Goal: Information Seeking & Learning: Find specific fact

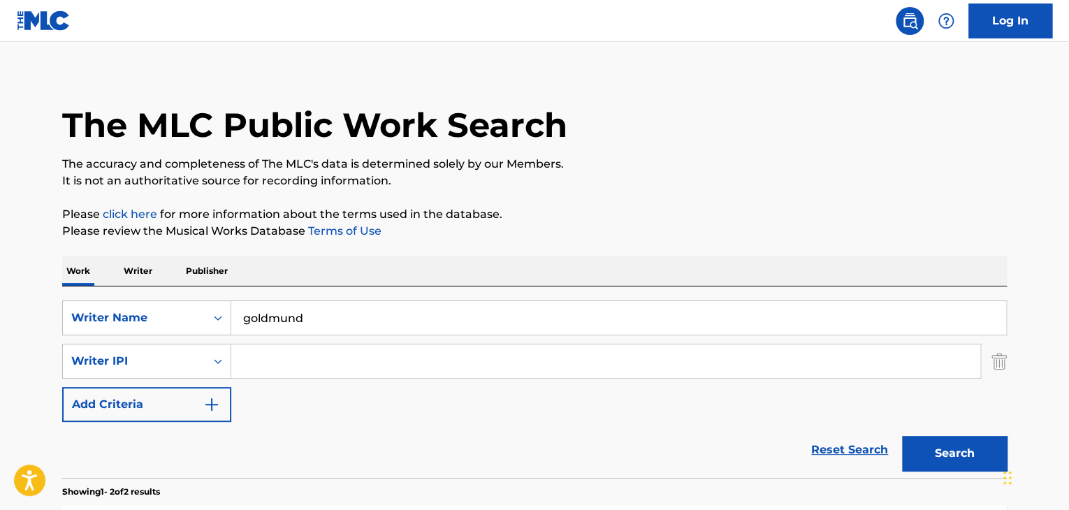
click at [355, 311] on input "goldmund" at bounding box center [618, 318] width 775 height 34
click at [902, 436] on button "Search" at bounding box center [954, 453] width 105 height 35
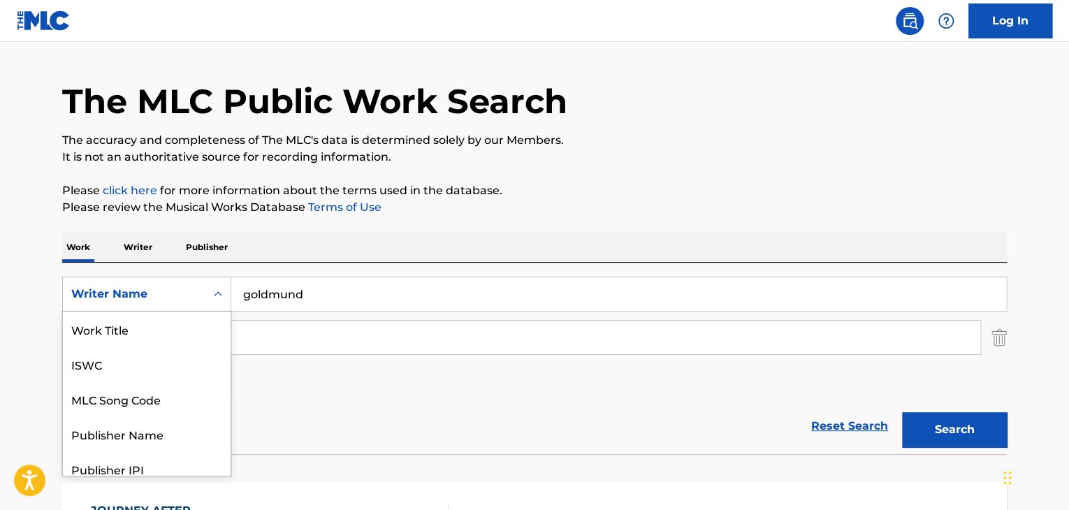
click at [194, 312] on div "7 results available. Use Up and Down to choose options, press Enter to select t…" at bounding box center [146, 294] width 169 height 35
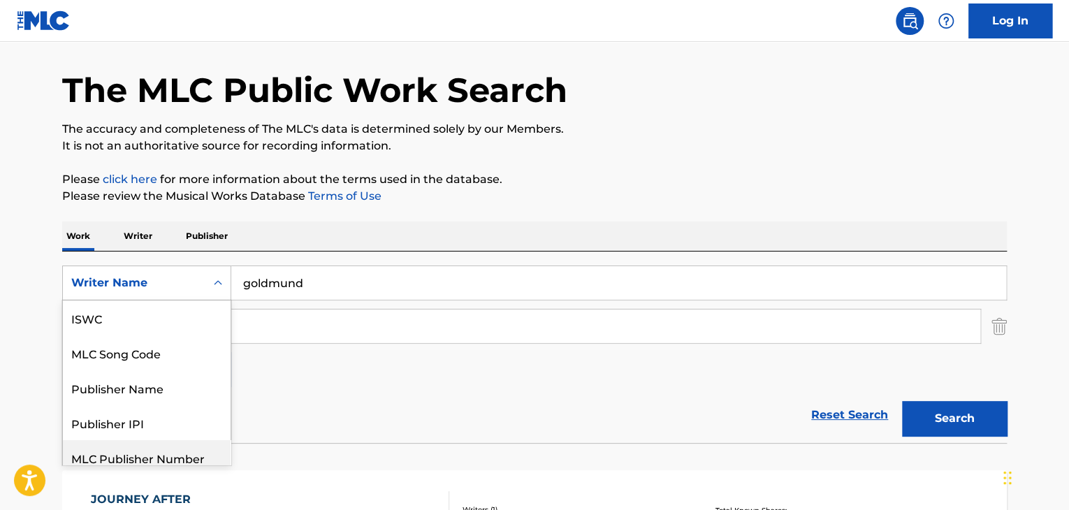
scroll to position [80, 0]
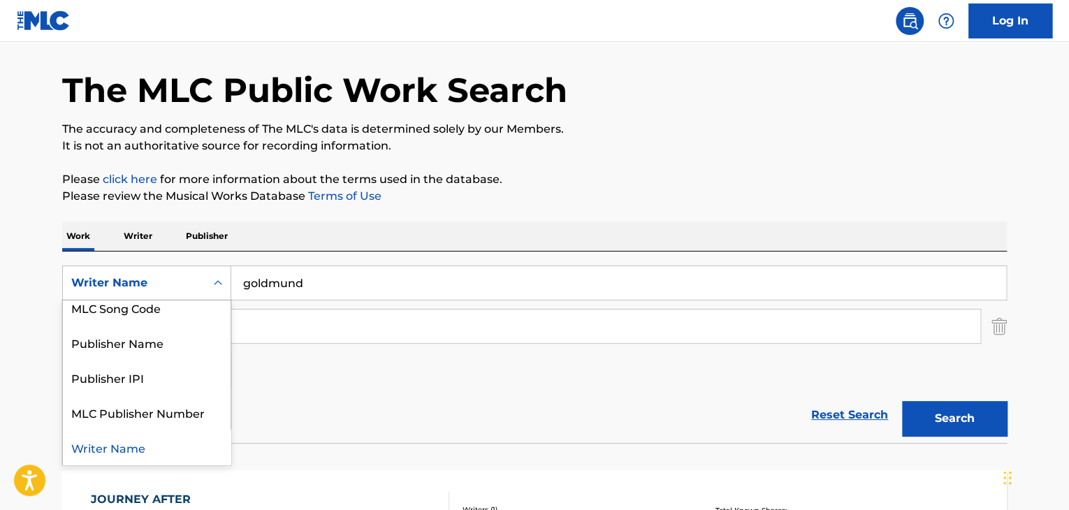
click at [165, 442] on div "Writer Name" at bounding box center [147, 447] width 168 height 35
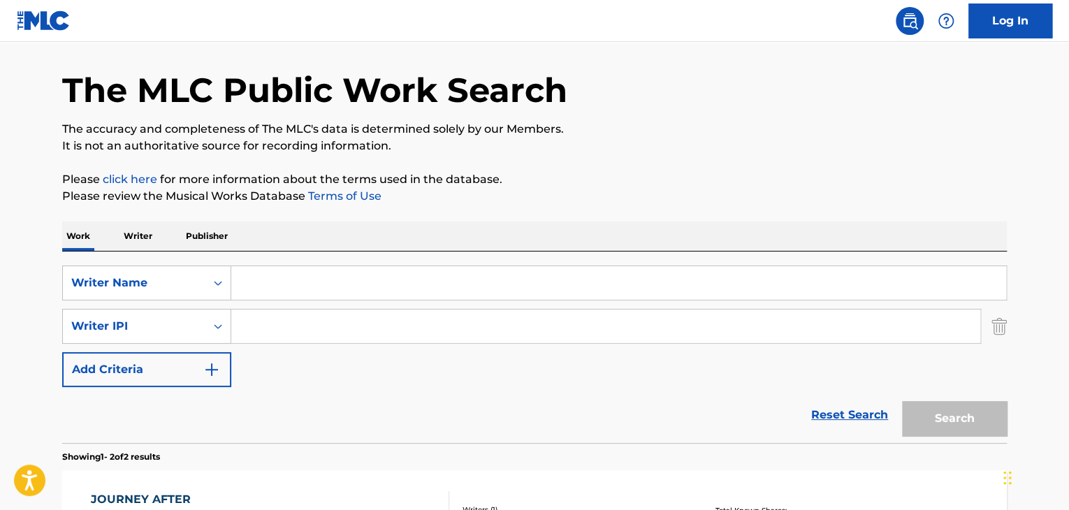
click at [291, 277] on input "Search Form" at bounding box center [618, 283] width 775 height 34
type input "[PERSON_NAME]"
click at [902, 401] on button "Search" at bounding box center [954, 418] width 105 height 35
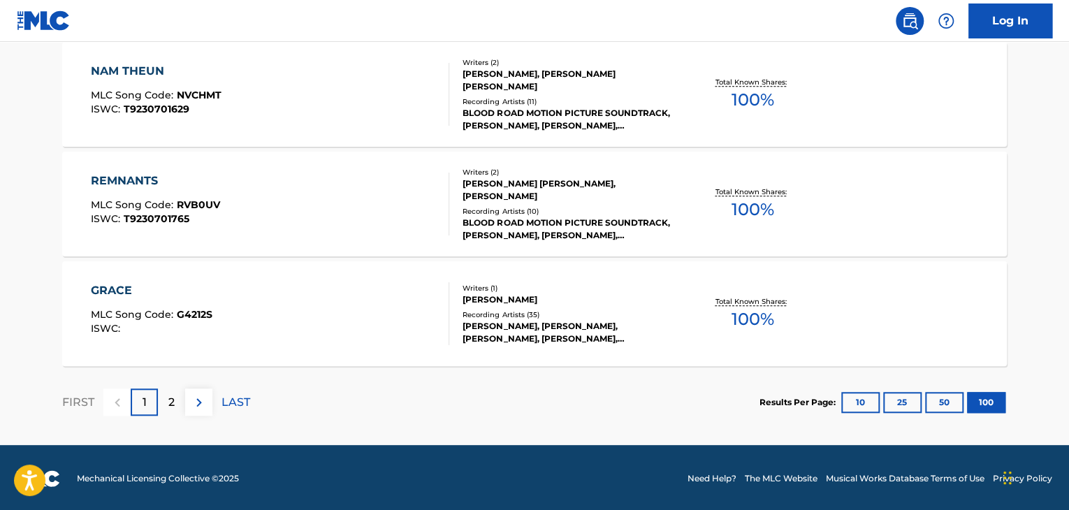
scroll to position [11116, 0]
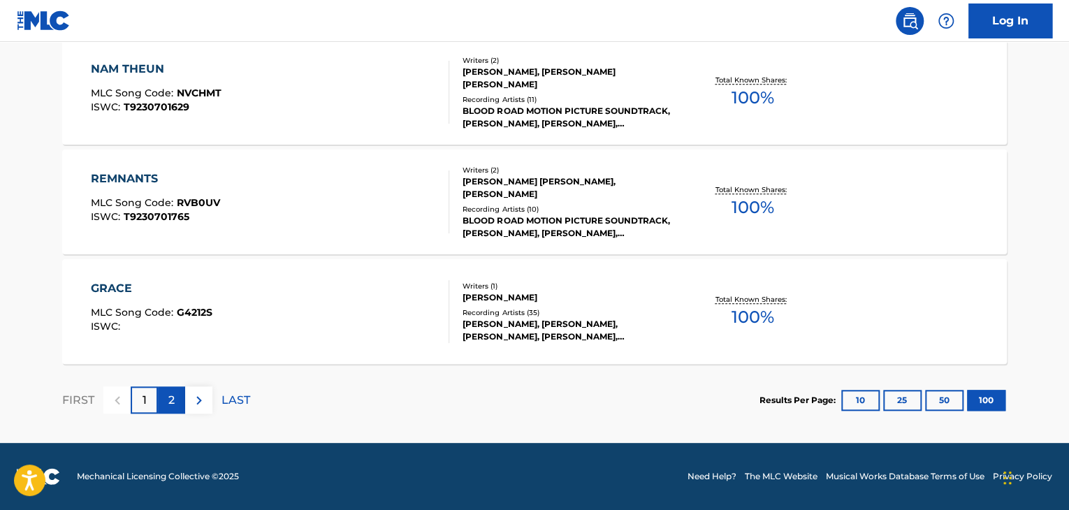
click at [172, 405] on p "2" at bounding box center [171, 400] width 6 height 17
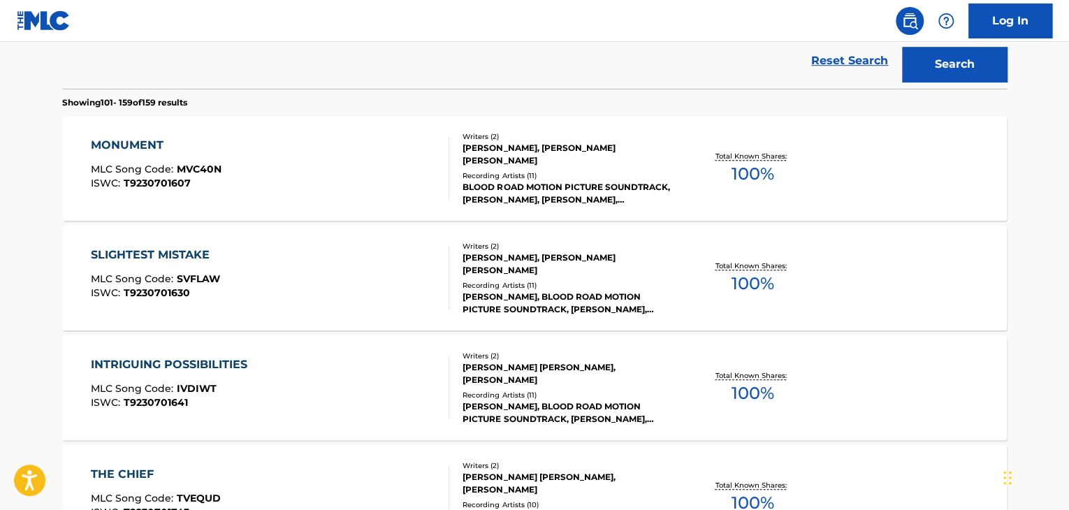
scroll to position [0, 0]
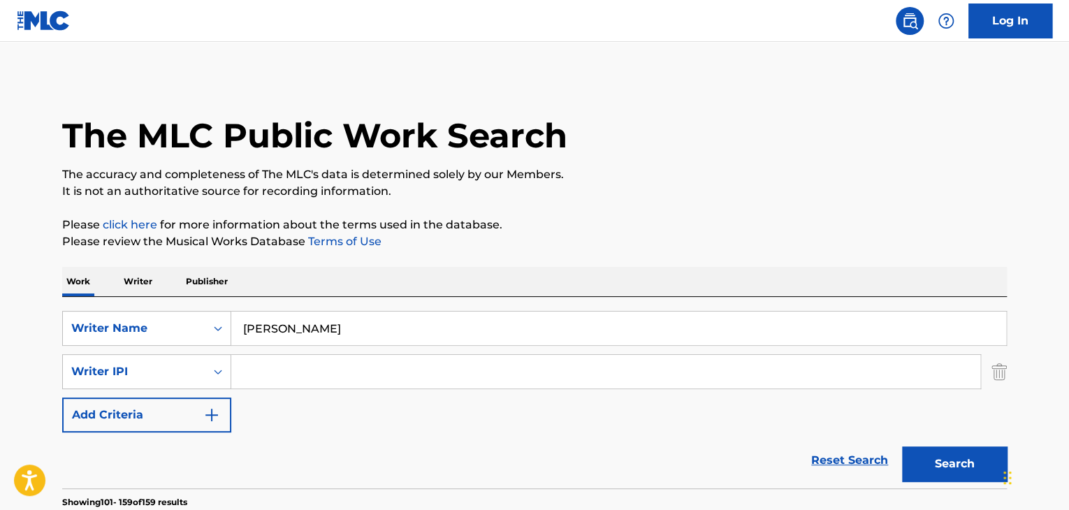
click at [157, 350] on div "SearchWithCriteriaa31a5718-3339-48fe-8ca2-635486bc34a9 Writer Name [PERSON_NAME…" at bounding box center [534, 372] width 945 height 122
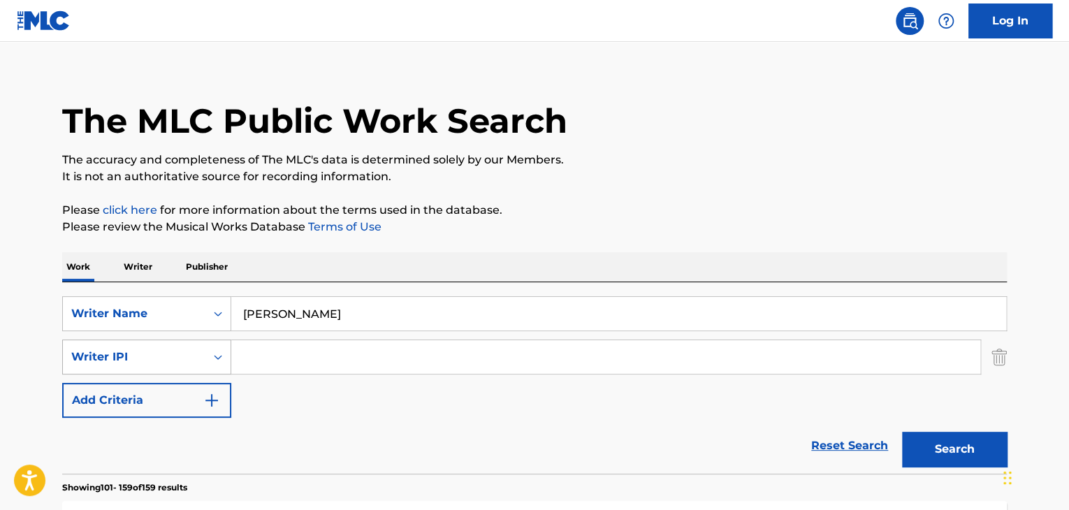
click at [160, 364] on div "Writer IPI" at bounding box center [134, 357] width 143 height 27
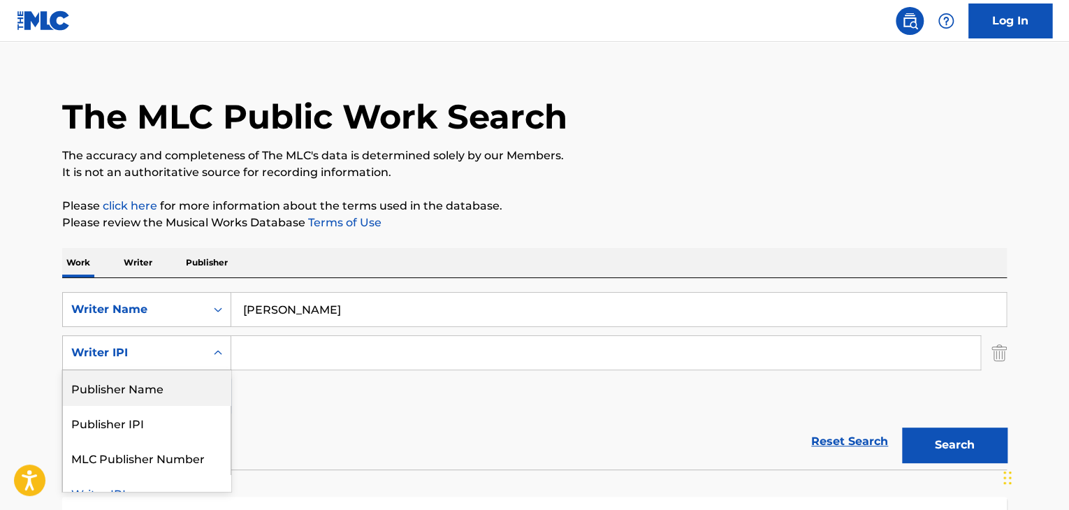
click at [178, 349] on div "Writer IPI" at bounding box center [134, 352] width 126 height 17
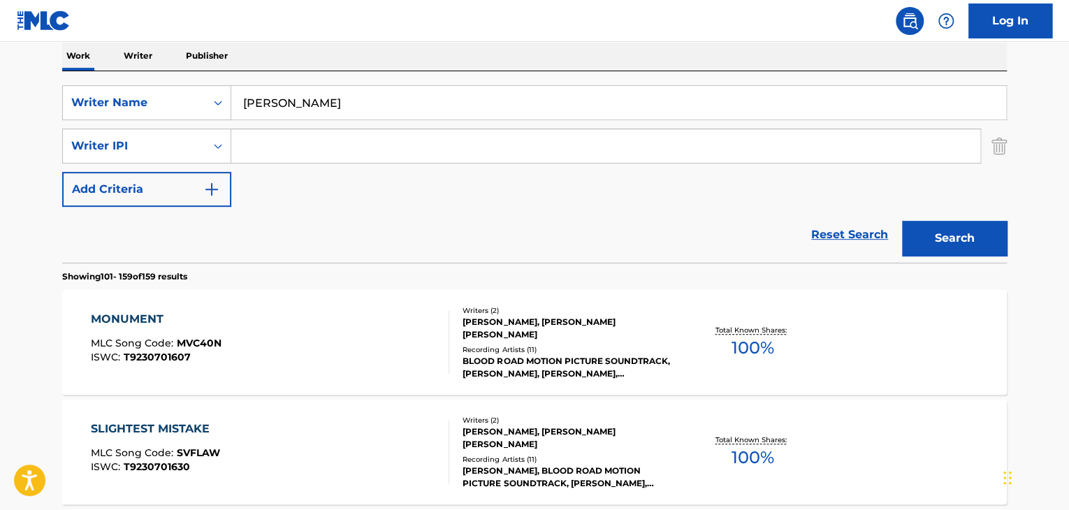
scroll to position [228, 0]
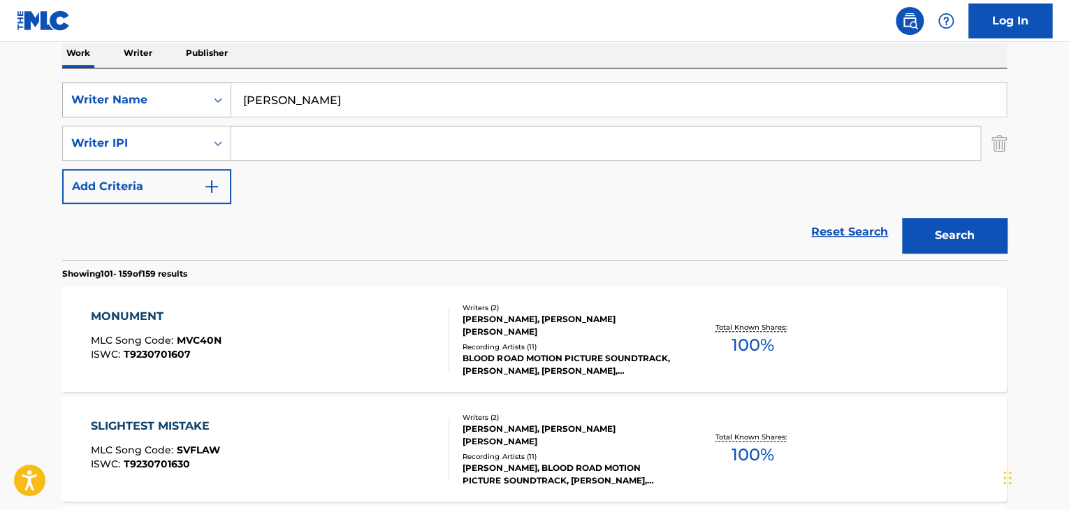
click at [220, 107] on div "Search Form" at bounding box center [217, 99] width 25 height 25
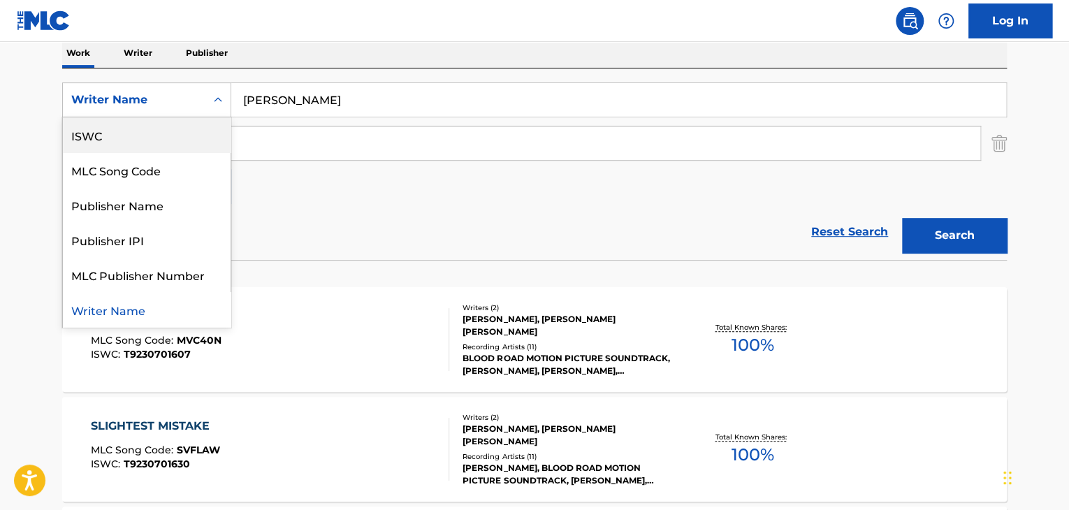
scroll to position [0, 0]
click at [206, 143] on div "Work Title" at bounding box center [147, 134] width 168 height 35
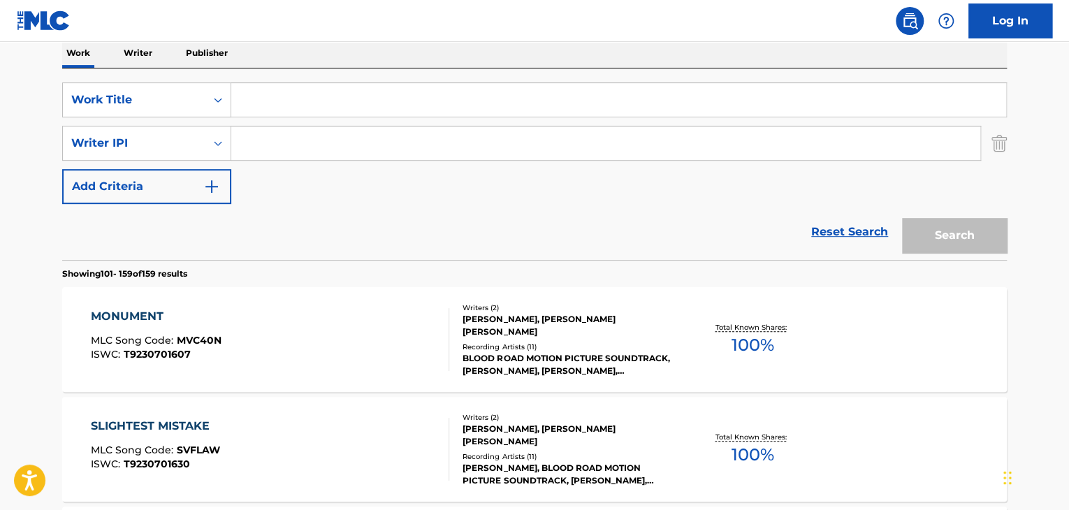
click at [309, 99] on input "Search Form" at bounding box center [618, 100] width 775 height 34
type input "sometimes"
click at [902, 218] on button "Search" at bounding box center [954, 235] width 105 height 35
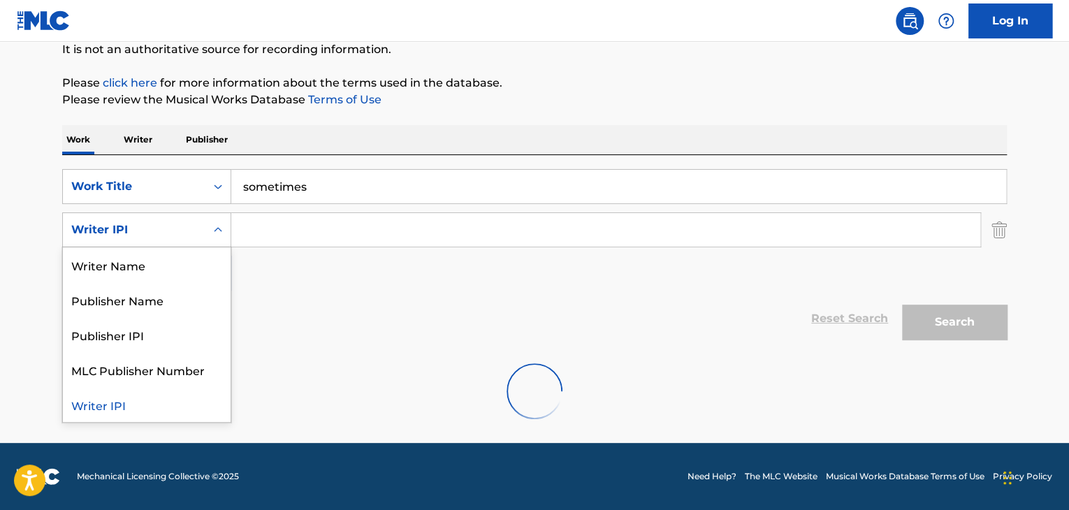
click at [181, 224] on div "Writer IPI" at bounding box center [134, 229] width 126 height 17
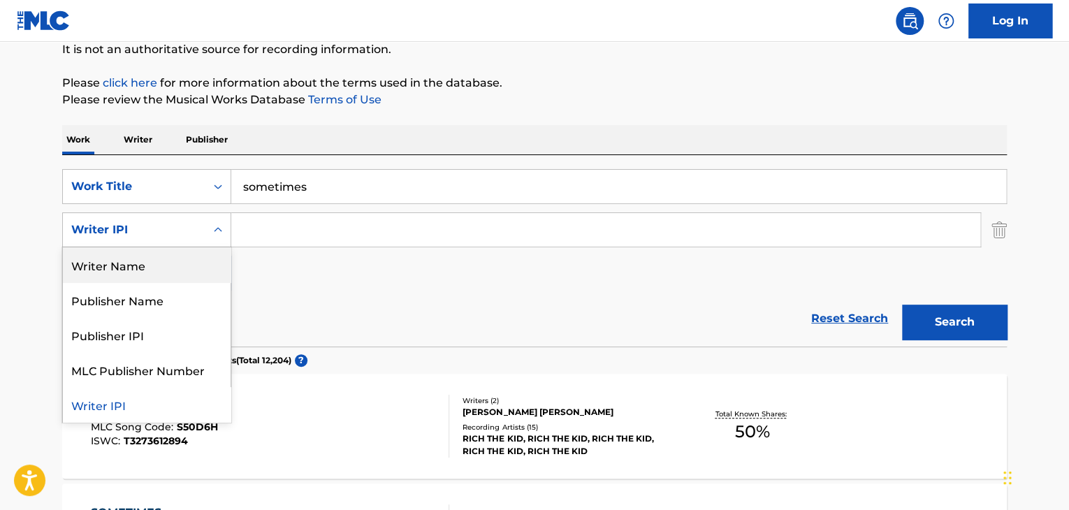
click at [134, 261] on div "Writer Name" at bounding box center [147, 264] width 168 height 35
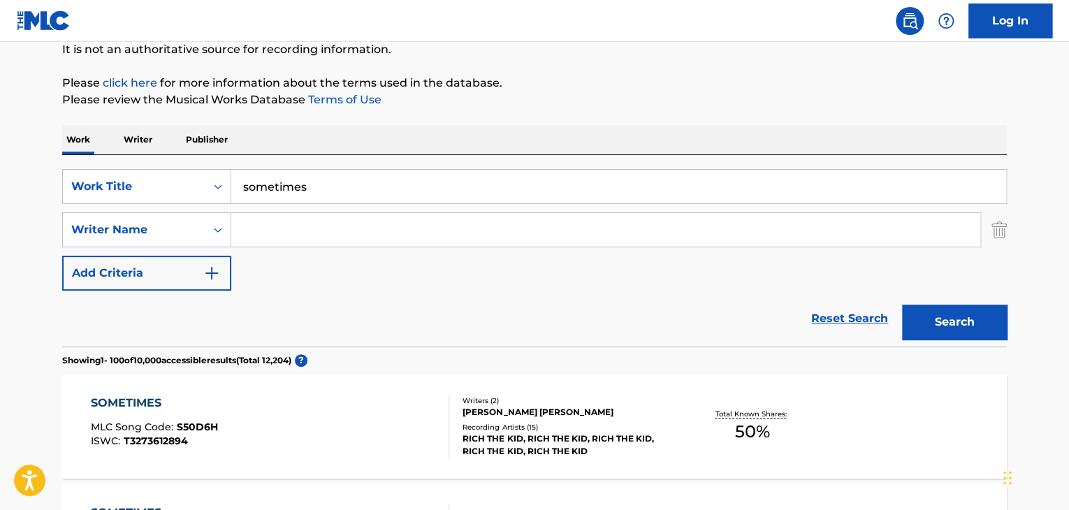
click at [255, 240] on input "Search Form" at bounding box center [605, 230] width 749 height 34
click at [902, 305] on button "Search" at bounding box center [954, 322] width 105 height 35
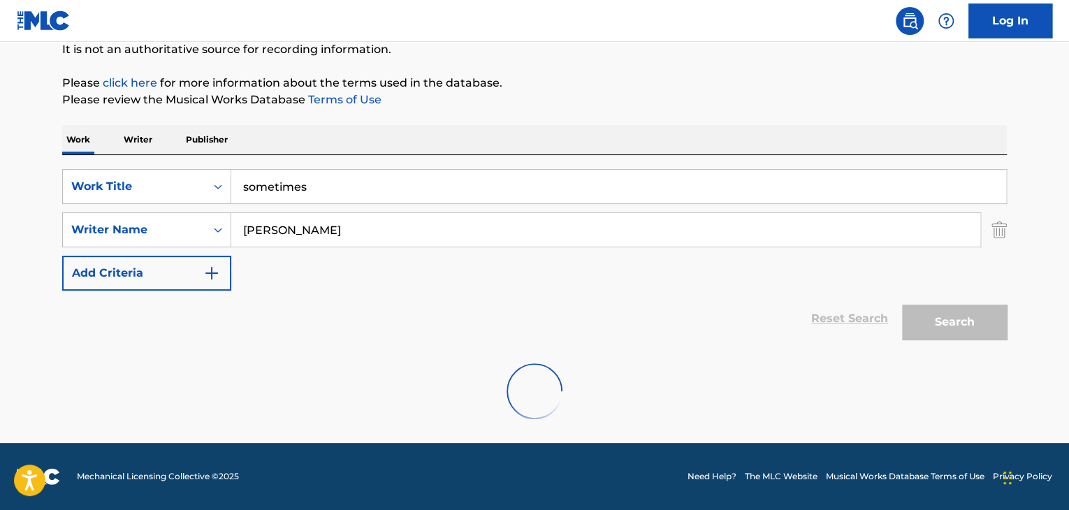
scroll to position [96, 0]
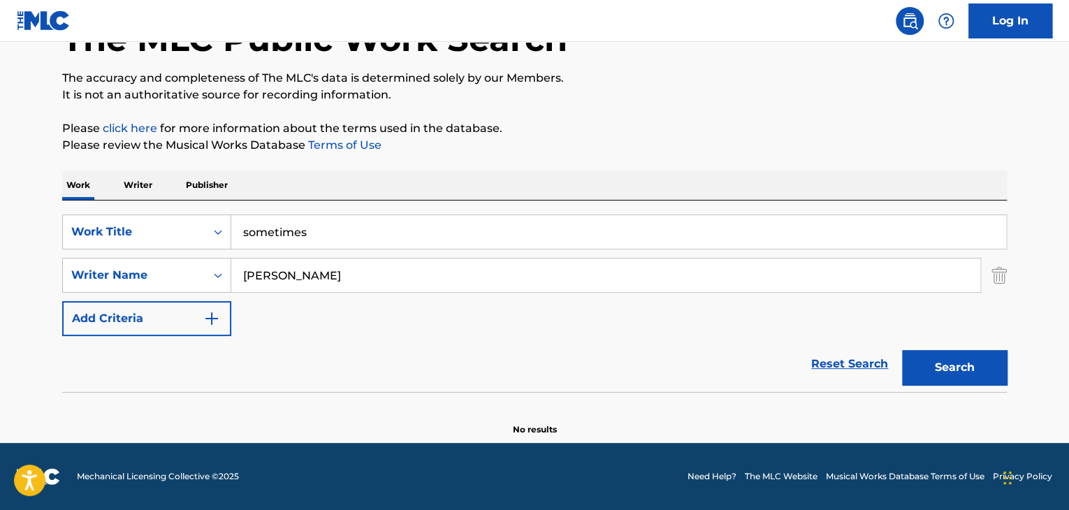
drag, startPoint x: 327, startPoint y: 281, endPoint x: 35, endPoint y: 247, distance: 294.0
click at [35, 247] on main "The MLC Public Work Search The accuracy and completeness of The MLC's data is d…" at bounding box center [534, 194] width 1069 height 497
click at [902, 350] on button "Search" at bounding box center [954, 367] width 105 height 35
type input "goldmund"
click at [902, 350] on button "Search" at bounding box center [954, 367] width 105 height 35
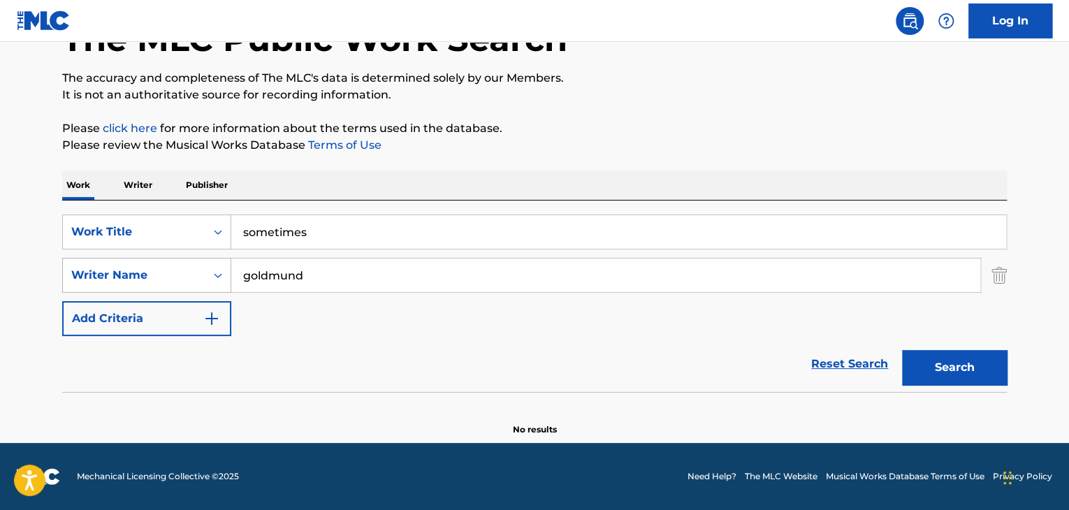
drag, startPoint x: 320, startPoint y: 275, endPoint x: 66, endPoint y: 280, distance: 253.7
click at [66, 280] on div "SearchWithCriteriae01620c4-e5ec-4fd5-ad43-19a9b9653bed Writer Name [PERSON_NAME]" at bounding box center [534, 275] width 945 height 35
click at [204, 269] on div "Writer Name" at bounding box center [146, 275] width 169 height 35
